Goal: Find specific page/section: Find specific page/section

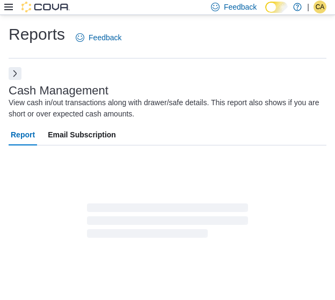
scroll to position [17, 0]
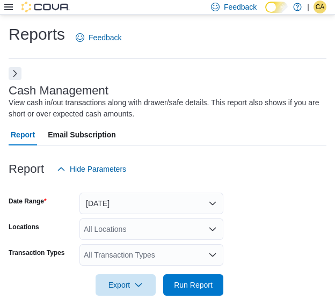
scroll to position [17, 0]
